Goal: Task Accomplishment & Management: Manage account settings

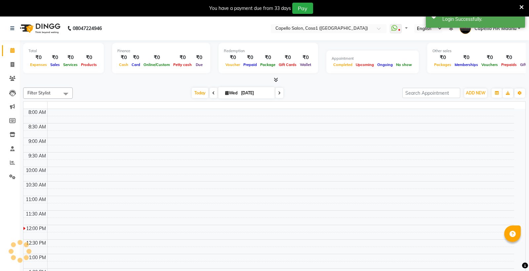
click at [519, 10] on icon at bounding box center [521, 7] width 4 height 6
click at [516, 9] on div "Success Login Successfully." at bounding box center [475, 16] width 99 height 24
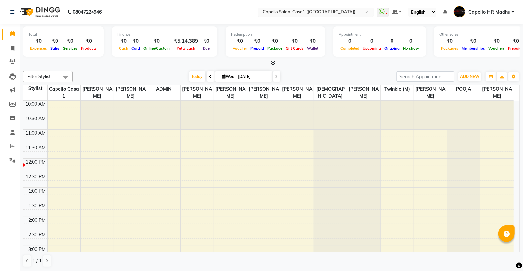
click at [335, 12] on input "text" at bounding box center [309, 12] width 96 height 7
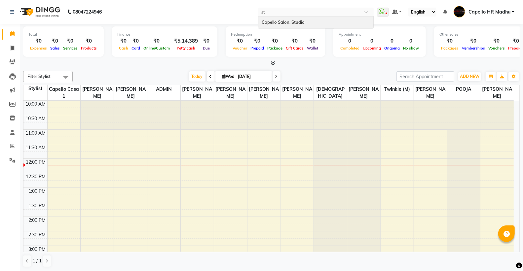
type input "stu"
click at [328, 22] on div "Capello Salon, Studio" at bounding box center [315, 23] width 115 height 12
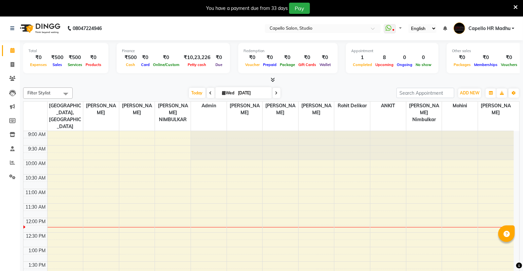
select select "en"
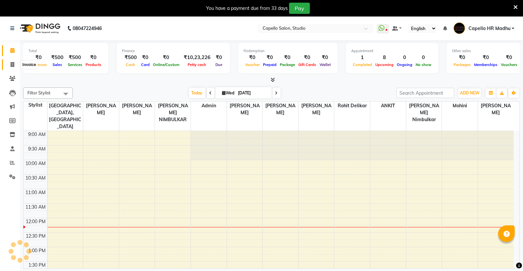
click at [14, 63] on icon at bounding box center [13, 64] width 4 height 5
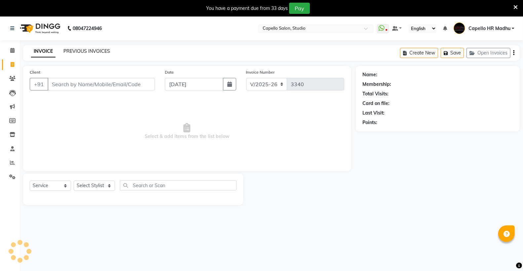
click at [80, 51] on link "PREVIOUS INVOICES" at bounding box center [86, 51] width 47 height 6
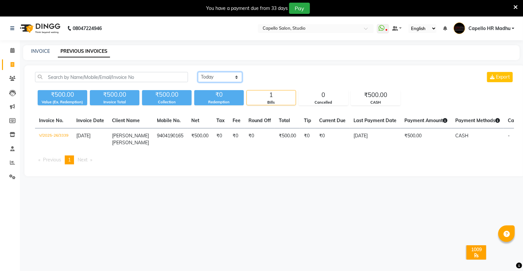
click at [230, 78] on select "Today Yesterday Custom Range" at bounding box center [220, 77] width 44 height 10
select select "yesterday"
click at [198, 72] on select "Today Yesterday Custom Range" at bounding box center [220, 77] width 44 height 10
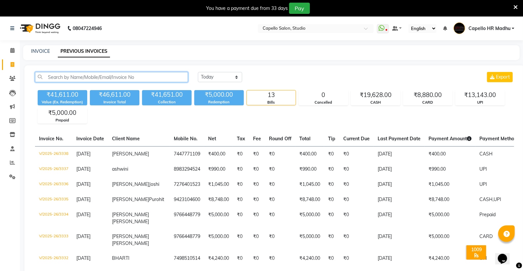
click at [133, 81] on input "text" at bounding box center [111, 77] width 153 height 10
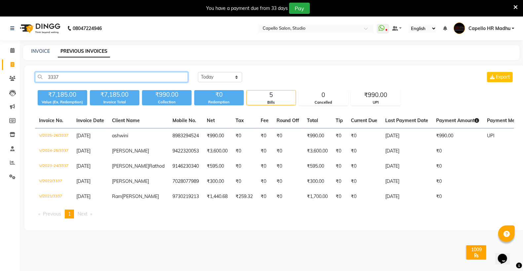
type input "3337"
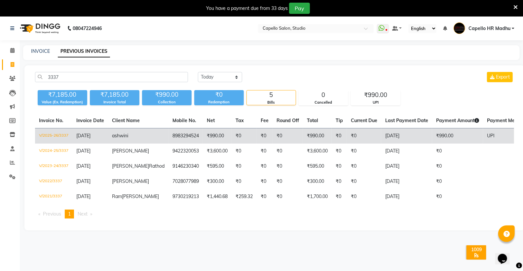
click at [59, 136] on td "V/2025-26/3337" at bounding box center [53, 137] width 37 height 16
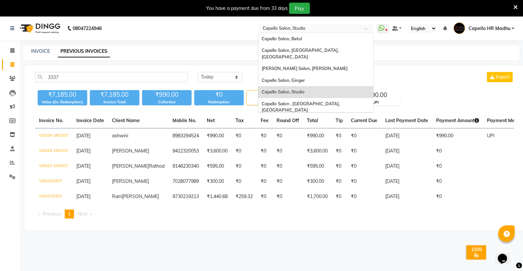
click at [311, 27] on input "text" at bounding box center [309, 29] width 96 height 7
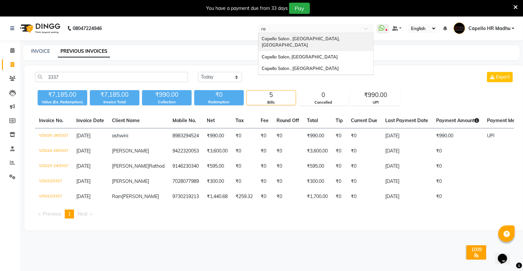
type input "raj"
click at [309, 37] on span "Capello Salon , [GEOGRAPHIC_DATA]" at bounding box center [300, 38] width 77 height 5
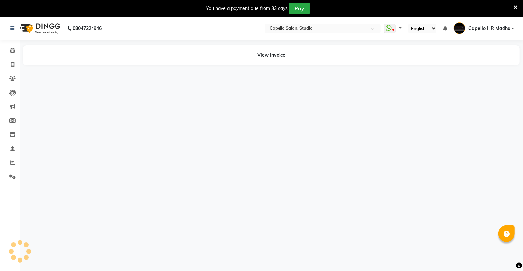
select select "en"
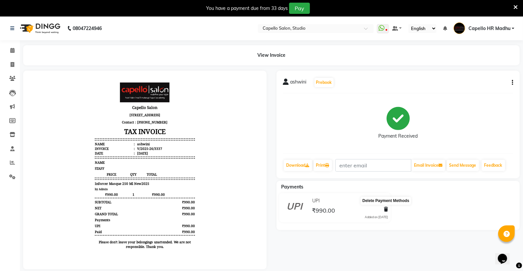
click at [385, 207] on icon at bounding box center [386, 209] width 4 height 5
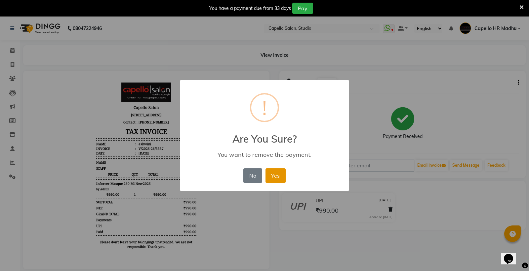
click at [269, 175] on button "Yes" at bounding box center [275, 176] width 20 height 15
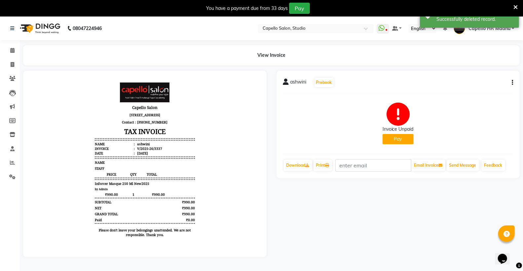
click at [408, 139] on button "Pay" at bounding box center [398, 139] width 31 height 10
select select "6"
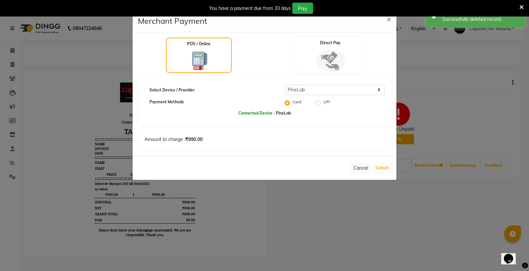
click at [325, 47] on div "Direct Pay" at bounding box center [330, 55] width 68 height 37
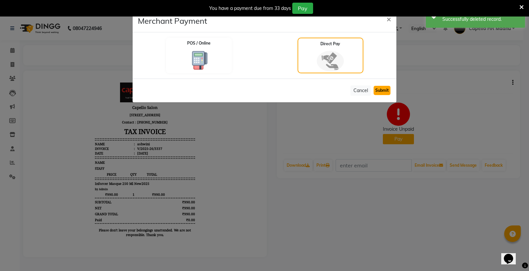
click at [376, 88] on button "Submit" at bounding box center [381, 90] width 17 height 9
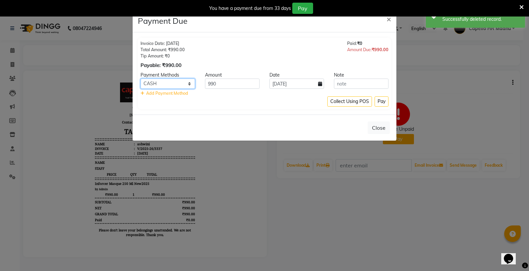
click at [184, 83] on select "CARD UPI CUSTOM CASH" at bounding box center [167, 84] width 55 height 10
select select "8"
click at [140, 79] on select "CARD UPI CUSTOM CASH" at bounding box center [167, 84] width 55 height 10
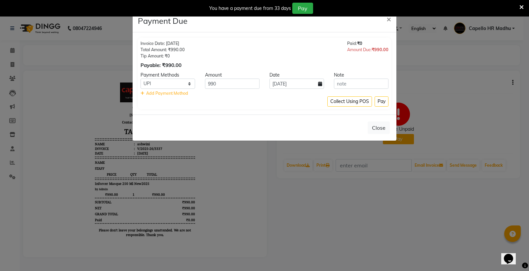
click at [174, 91] on span "Add Payment Method" at bounding box center [167, 93] width 42 height 5
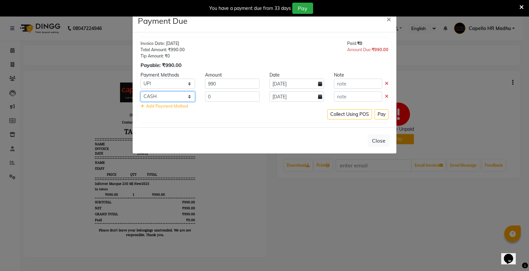
click at [178, 96] on select "CARD UPI CUSTOM CASH" at bounding box center [167, 97] width 55 height 10
select select "4"
click at [140, 92] on select "CARD UPI CUSTOM CASH" at bounding box center [167, 97] width 55 height 10
click at [218, 95] on input "0" at bounding box center [232, 97] width 55 height 10
click at [385, 96] on icon at bounding box center [387, 96] width 4 height 5
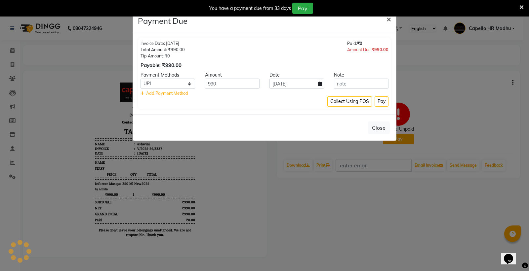
click at [391, 19] on span "×" at bounding box center [388, 19] width 5 height 10
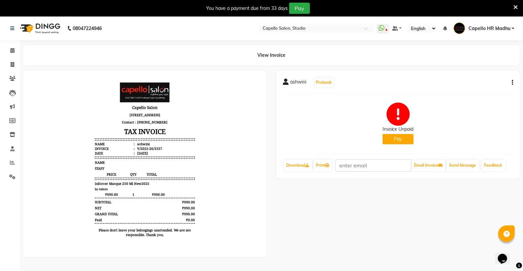
click at [512, 5] on div "You have a payment due from 33 days Pay" at bounding box center [258, 8] width 511 height 11
click at [516, 5] on icon at bounding box center [516, 7] width 4 height 6
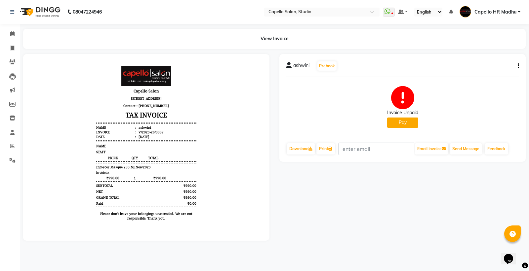
click at [518, 66] on icon "button" at bounding box center [518, 66] width 1 height 0
click at [495, 71] on div "Edit Invoice" at bounding box center [491, 70] width 33 height 8
select select "service"
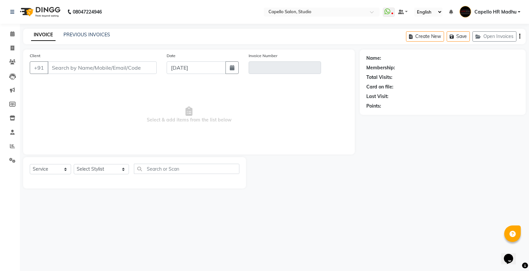
type input "8983294524"
type input "V/2025-26/3337"
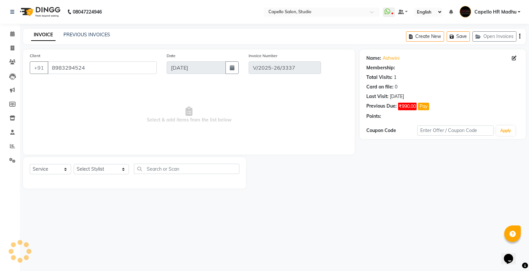
type input "[DATE]"
select select "select"
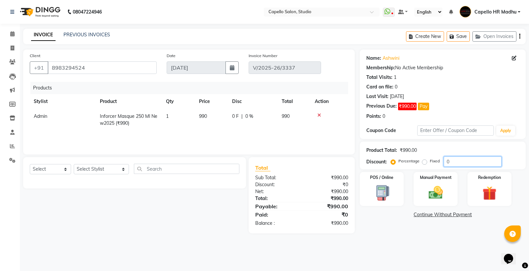
click at [469, 162] on input "0" at bounding box center [472, 162] width 58 height 10
type input "3"
click at [429, 192] on img at bounding box center [435, 192] width 24 height 17
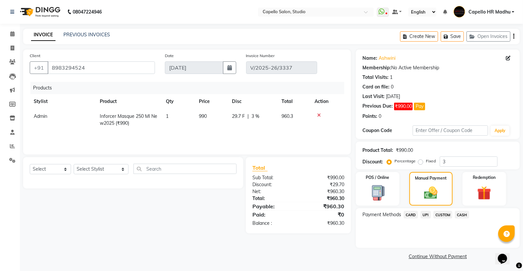
click at [424, 215] on span "UPI" at bounding box center [426, 215] width 10 height 8
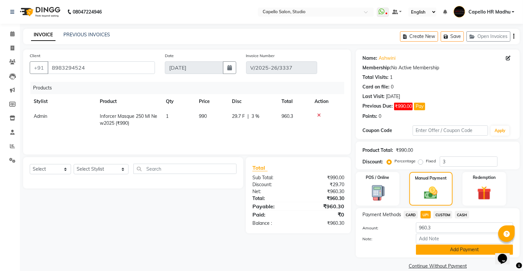
click at [467, 250] on button "Add Payment" at bounding box center [464, 250] width 97 height 10
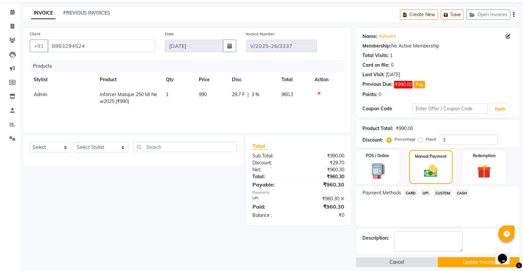
scroll to position [28, 0]
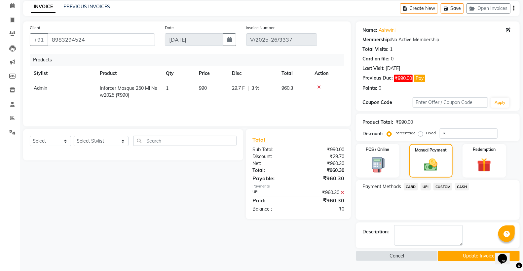
click at [473, 255] on button "Update Invoice" at bounding box center [479, 256] width 82 height 10
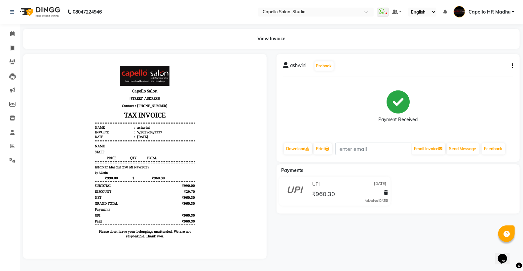
click at [511, 65] on button "button" at bounding box center [511, 66] width 4 height 7
click at [489, 68] on div "Edit Invoice" at bounding box center [485, 70] width 33 height 8
select select "service"
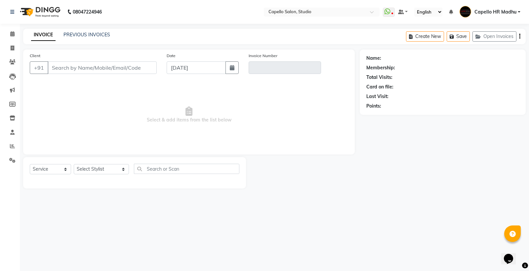
type input "8983294524"
type input "V/2025-26/3337"
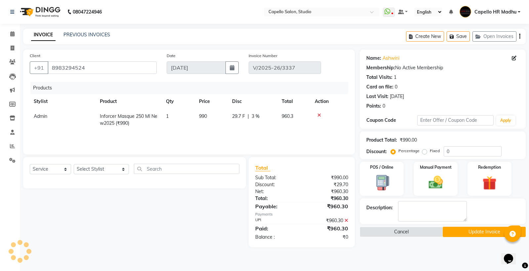
type input "[DATE]"
select select "select"
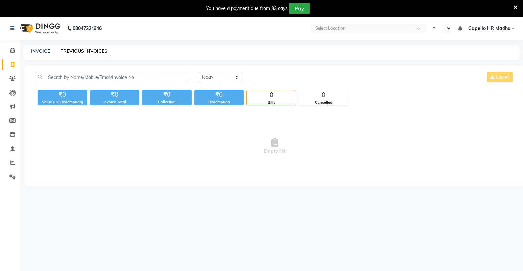
select select "en"
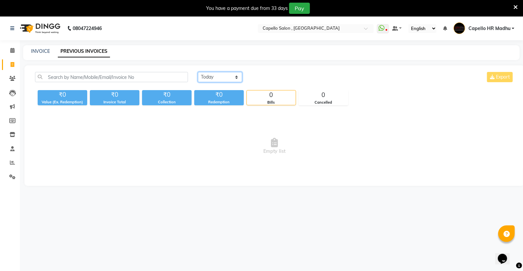
drag, startPoint x: 206, startPoint y: 75, endPoint x: 207, endPoint y: 81, distance: 6.3
click at [206, 75] on select "Today Yesterday Custom Range" at bounding box center [220, 77] width 44 height 10
select select "yesterday"
click at [198, 72] on select "Today Yesterday Custom Range" at bounding box center [220, 77] width 44 height 10
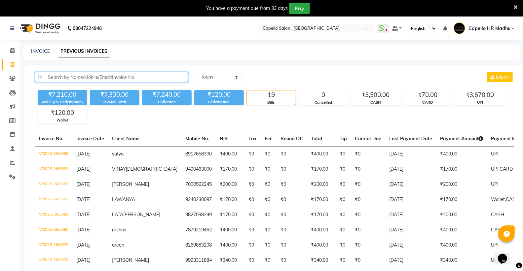
click at [90, 73] on input "text" at bounding box center [111, 77] width 153 height 10
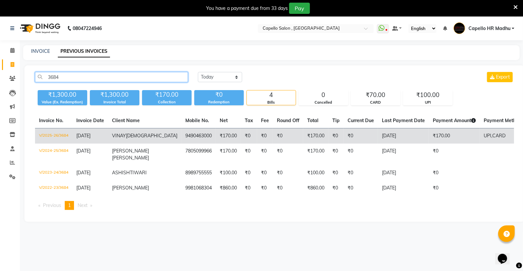
type input "3684"
click at [56, 133] on td "V/2025-26/3684" at bounding box center [53, 137] width 37 height 16
click at [52, 136] on td "V/2025-26/3684" at bounding box center [53, 137] width 37 height 16
click at [59, 137] on td "V/2025-26/3684" at bounding box center [53, 137] width 37 height 16
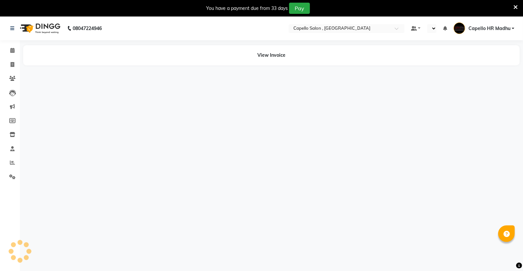
click at [515, 5] on icon at bounding box center [516, 7] width 4 height 6
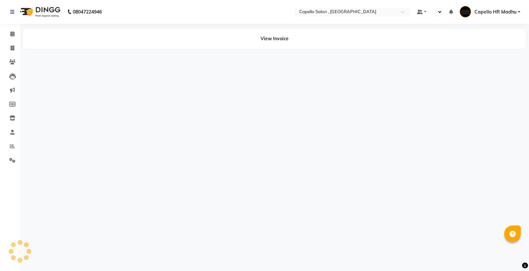
select select "en"
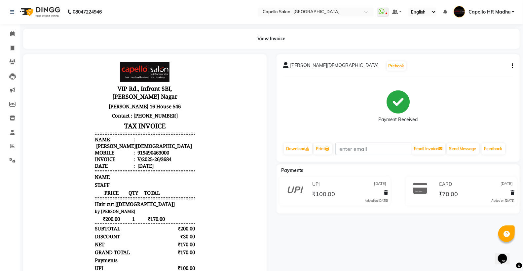
scroll to position [5, 0]
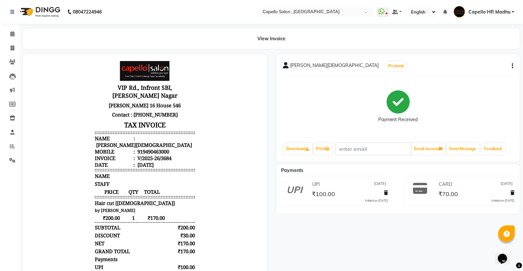
click at [507, 66] on div "[PERSON_NAME][DEMOGRAPHIC_DATA] Prebook" at bounding box center [398, 66] width 230 height 11
click at [514, 67] on div "[PERSON_NAME][DEMOGRAPHIC_DATA] Prebook Payment Received Download Print Email I…" at bounding box center [399, 108] width 244 height 108
click at [512, 66] on icon "button" at bounding box center [512, 66] width 1 height 0
click at [486, 74] on div "Edit Invoice" at bounding box center [479, 74] width 45 height 8
select select "service"
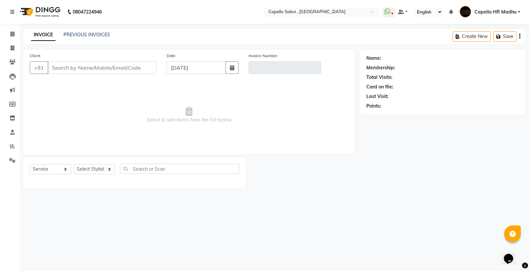
type input "9490463000"
type input "V/2025-26/3684"
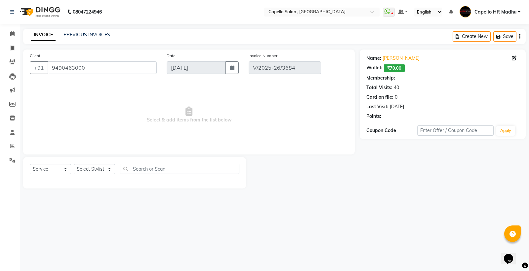
select select "1: Object"
type input "[DATE]"
select select "select"
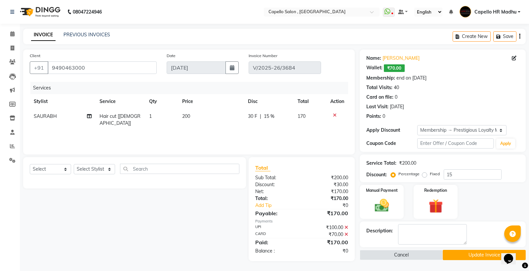
click at [346, 234] on icon at bounding box center [346, 234] width 4 height 5
click at [424, 190] on label "Redemption" at bounding box center [436, 190] width 24 height 6
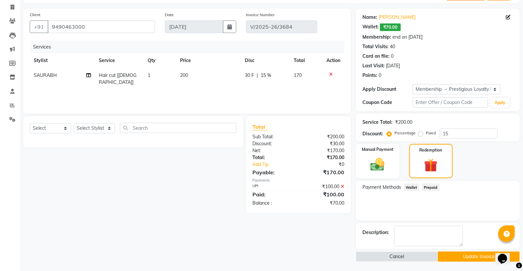
scroll to position [41, 0]
click at [415, 187] on span "Wallet" at bounding box center [412, 187] width 16 height 8
click at [430, 186] on span "Prepaid" at bounding box center [431, 187] width 18 height 8
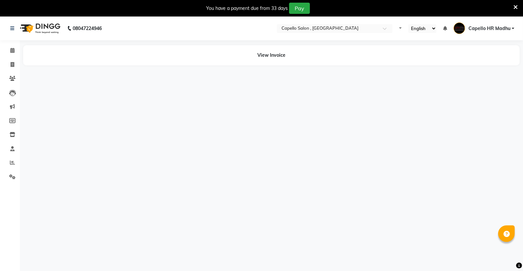
select select "en"
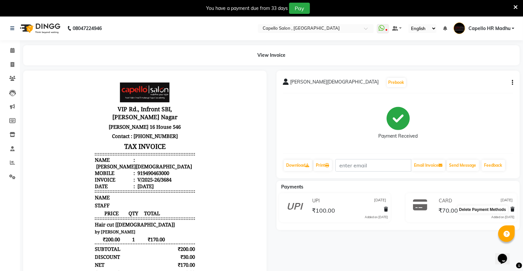
click at [512, 210] on icon at bounding box center [513, 209] width 4 height 5
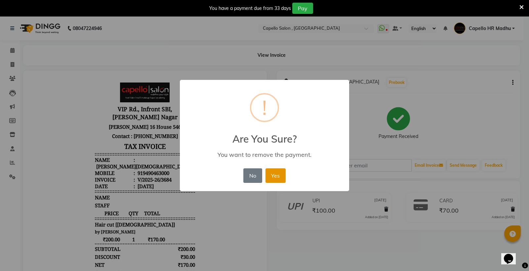
click at [277, 173] on button "Yes" at bounding box center [275, 176] width 20 height 15
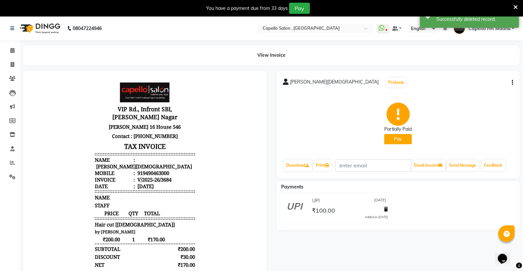
click at [398, 140] on button "Pay" at bounding box center [398, 139] width 28 height 10
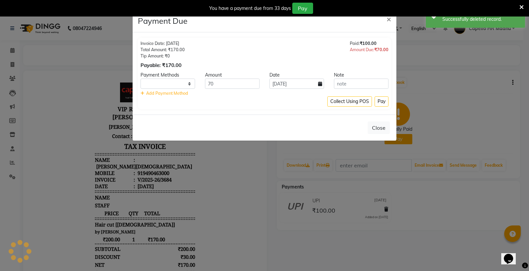
select select "1"
click at [188, 84] on select "CARD UPI CUSTOM CASH" at bounding box center [167, 84] width 55 height 10
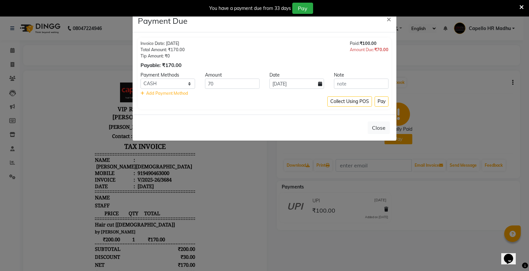
click at [521, 5] on icon at bounding box center [521, 7] width 4 height 6
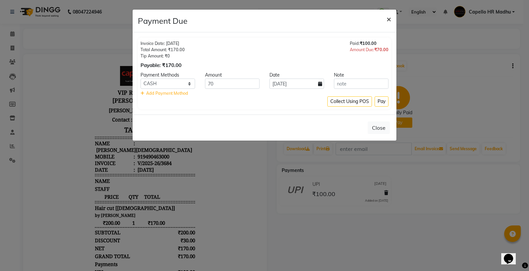
drag, startPoint x: 388, startPoint y: 18, endPoint x: 374, endPoint y: 13, distance: 14.5
click at [387, 19] on span "×" at bounding box center [388, 19] width 5 height 10
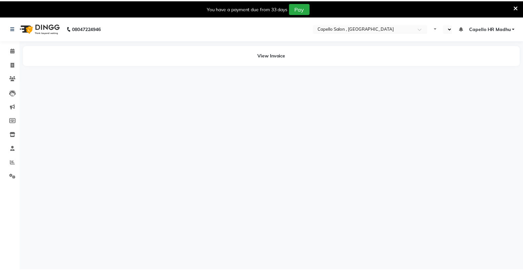
scroll to position [14, 0]
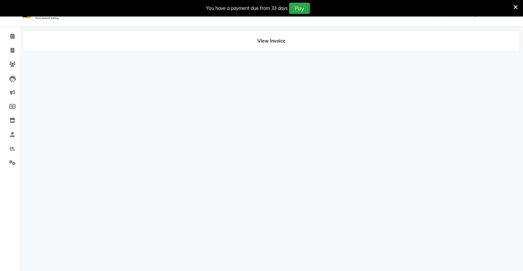
select select "en"
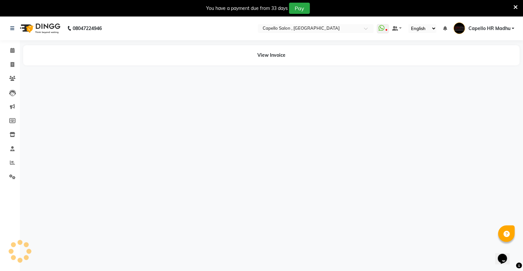
scroll to position [0, 0]
click at [516, 7] on icon at bounding box center [516, 7] width 4 height 6
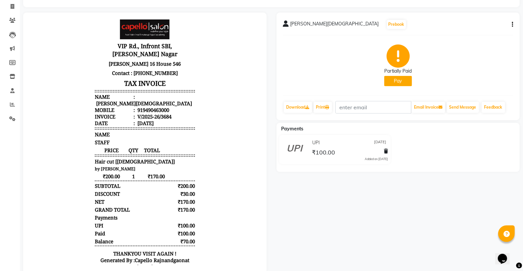
scroll to position [59, 0]
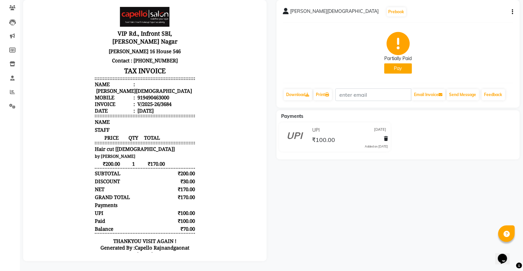
click at [512, 12] on icon "button" at bounding box center [512, 12] width 1 height 0
click at [476, 16] on div "Edit Invoice" at bounding box center [479, 20] width 45 height 8
select select "service"
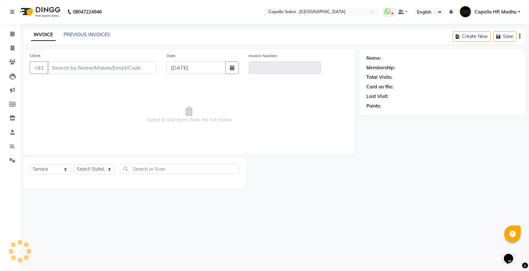
type input "9490463000"
type input "V/2025-26/3684"
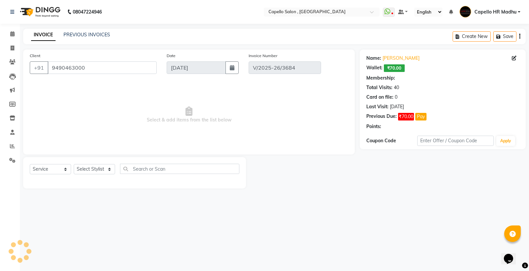
select select "1: Object"
type input "[DATE]"
select select "select"
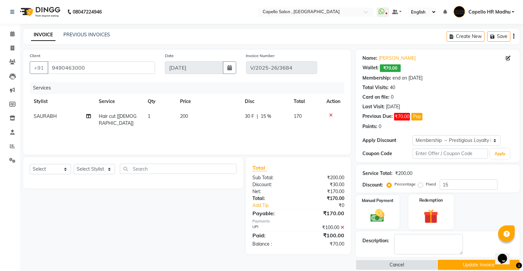
click at [440, 211] on img at bounding box center [430, 217] width 23 height 18
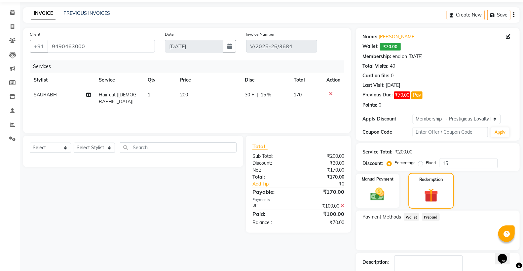
scroll to position [52, 0]
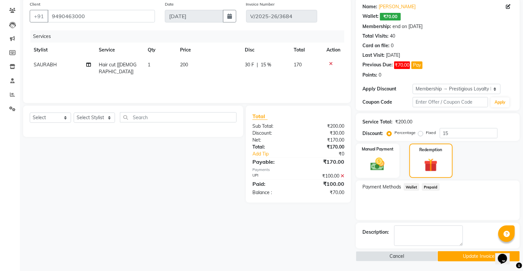
click at [413, 187] on span "Wallet" at bounding box center [412, 187] width 16 height 8
click at [375, 163] on img at bounding box center [377, 164] width 23 height 17
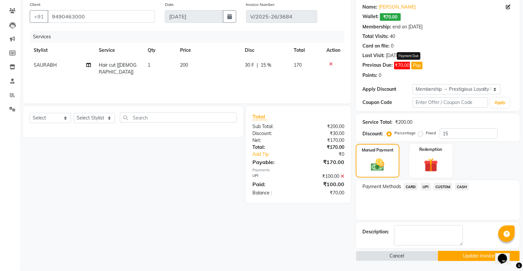
click at [416, 64] on button "Pay" at bounding box center [416, 66] width 11 height 8
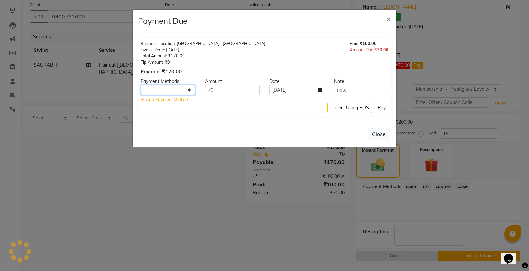
click at [178, 90] on select at bounding box center [167, 90] width 55 height 10
select select "1"
click at [179, 89] on select "CARD UPI CUSTOM CASH" at bounding box center [167, 90] width 55 height 10
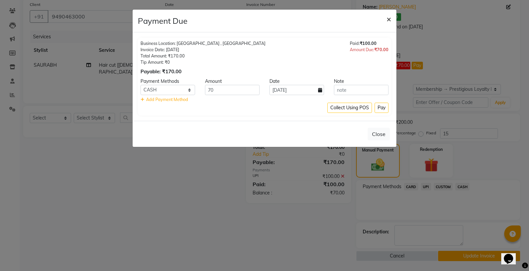
click at [388, 17] on span "×" at bounding box center [388, 19] width 5 height 10
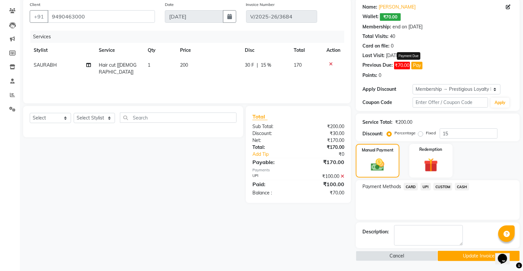
click at [416, 64] on button "Pay" at bounding box center [416, 66] width 11 height 8
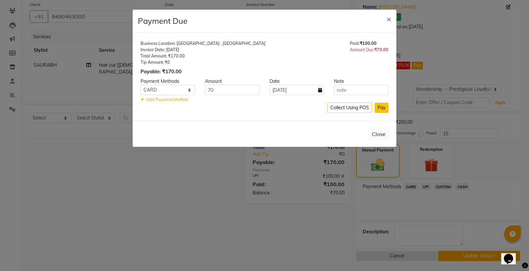
select select "1"
click at [389, 21] on span "×" at bounding box center [388, 19] width 5 height 10
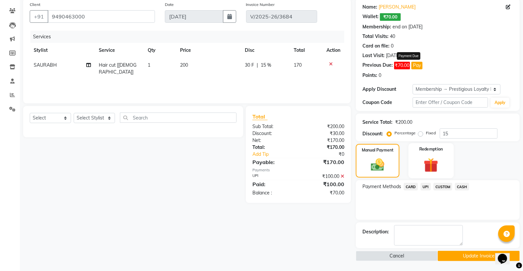
click at [431, 158] on img at bounding box center [430, 165] width 23 height 18
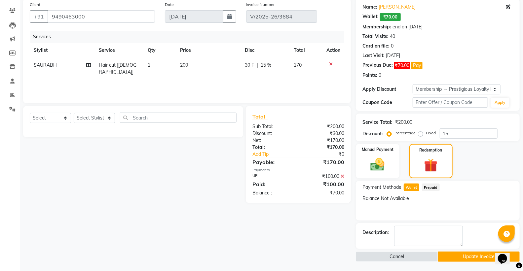
click at [415, 189] on span "Wallet" at bounding box center [412, 188] width 16 height 8
